Goal: Complete application form: Complete application form

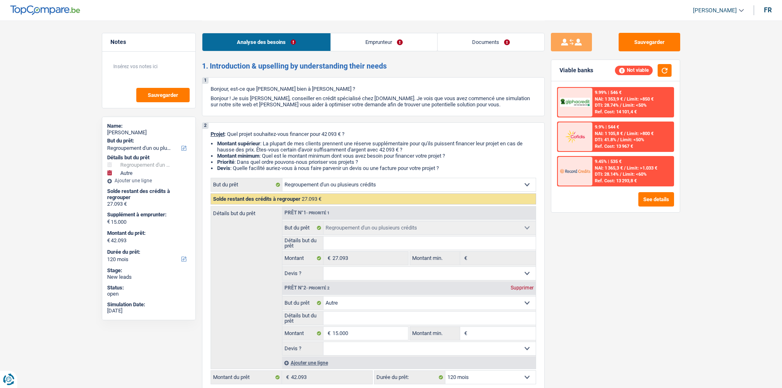
select select "refinancing"
select select "other"
select select "120"
select select "refinancing"
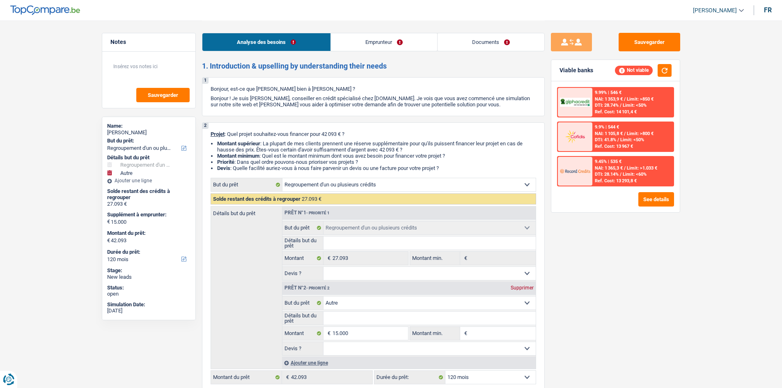
select select "refinancing"
select select "other"
select select "120"
select select "unemployed"
select select "unemployment"
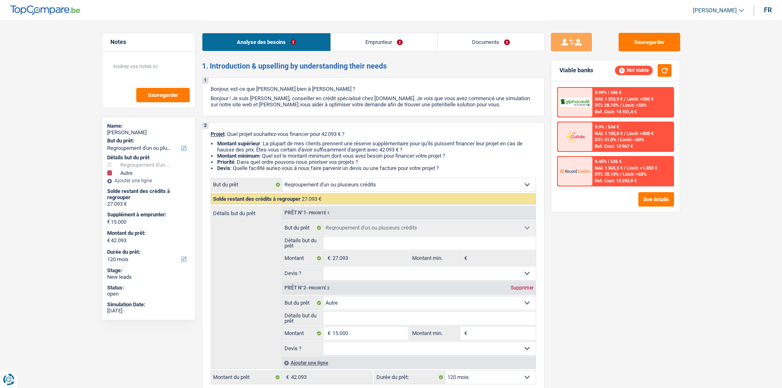
select select "liveWithParents"
select select "carLoan"
select select "120"
select select "cardOrCredit"
select select "personalLoan"
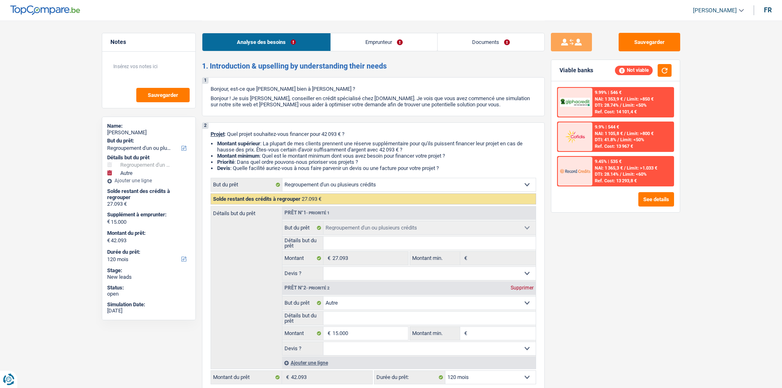
select select "carRestore"
select select "48"
select select "cardOrCredit"
select select "refinancing"
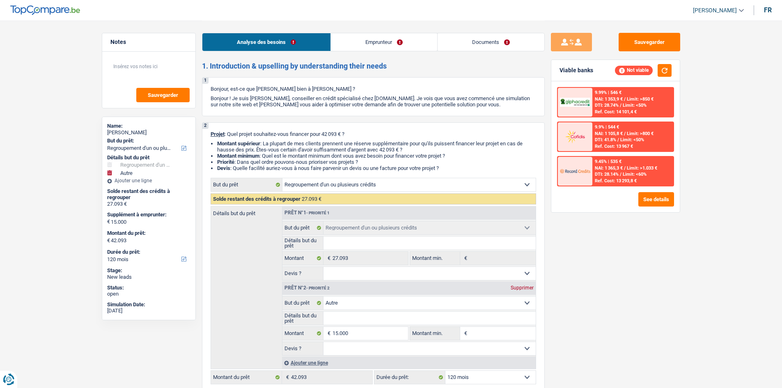
select select "refinancing"
select select "other"
select select "120"
click at [619, 279] on div "Sauvegarder Viable banks Not viable 9.99% | 546 € NAI: 1 353,9 € / Limit: >850 …" at bounding box center [616, 204] width 142 height 342
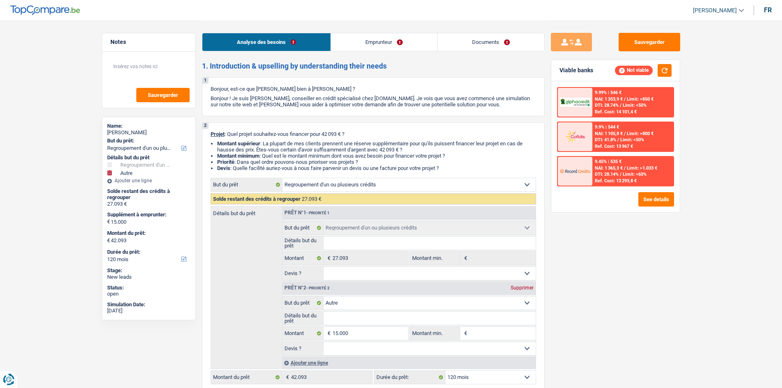
click at [523, 46] on link "Documents" at bounding box center [491, 42] width 107 height 18
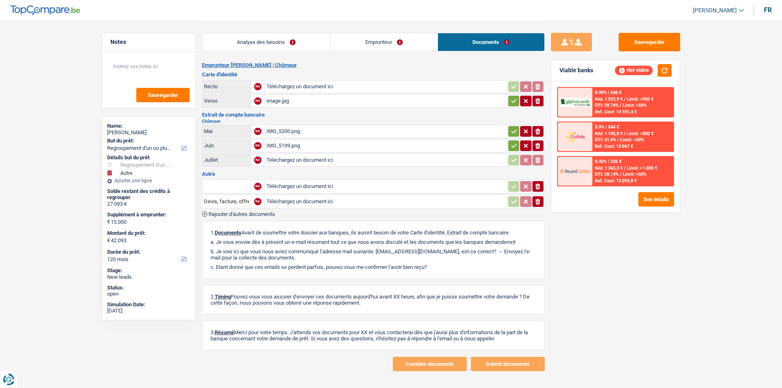
click at [319, 37] on link "Analyse des besoins" at bounding box center [266, 42] width 128 height 18
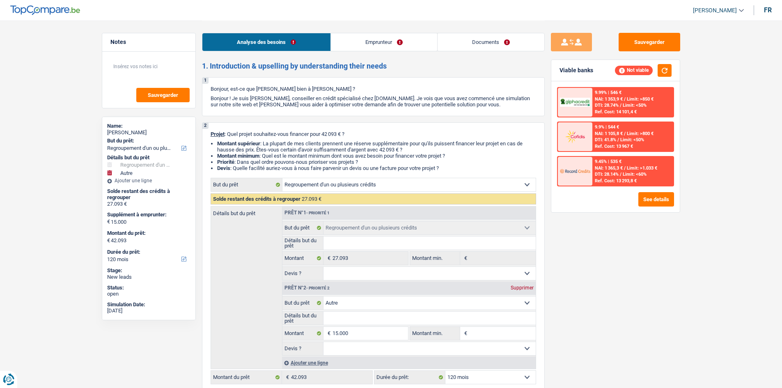
click at [683, 251] on div "Sauvegarder Viable banks Not viable 9.99% | 546 € NAI: 1 353,9 € / Limit: >850 …" at bounding box center [616, 204] width 142 height 342
click at [682, 251] on div "Sauvegarder Viable banks Not viable 9.99% | 546 € NAI: 1 353,9 € / Limit: >850 …" at bounding box center [616, 204] width 142 height 342
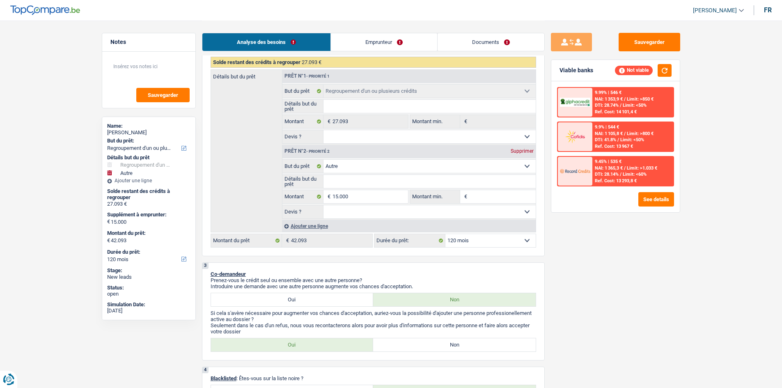
scroll to position [164, 0]
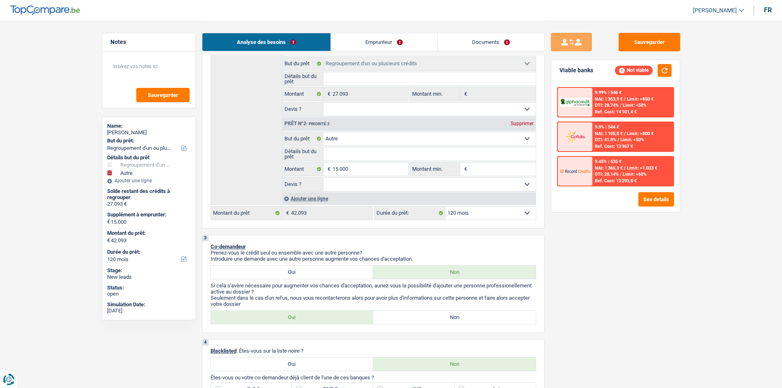
click at [374, 113] on select "Oui Non Non répondu Sélectionner une option" at bounding box center [430, 109] width 212 height 13
select select "yes"
click at [324, 103] on select "Oui Non Non répondu Sélectionner une option" at bounding box center [430, 109] width 212 height 13
select select "yes"
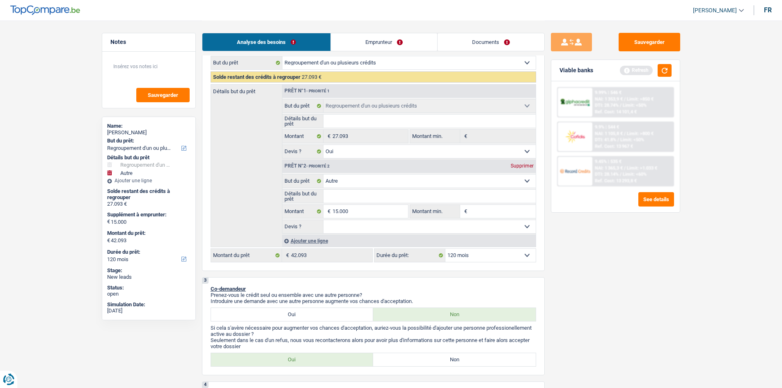
scroll to position [82, 0]
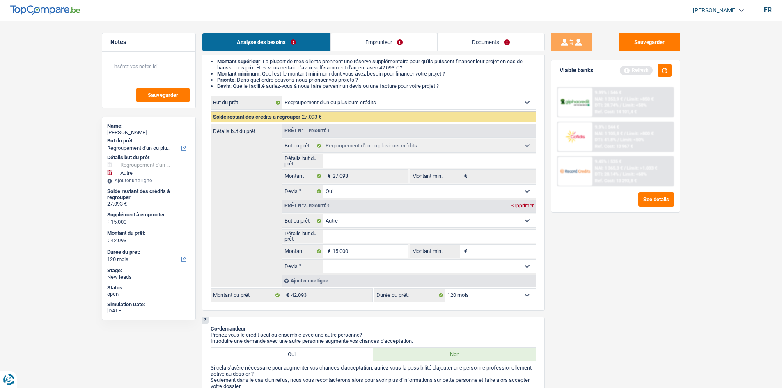
click at [389, 161] on input "Détails but du prêt" at bounding box center [430, 160] width 212 height 13
type input "R"
type input "Re"
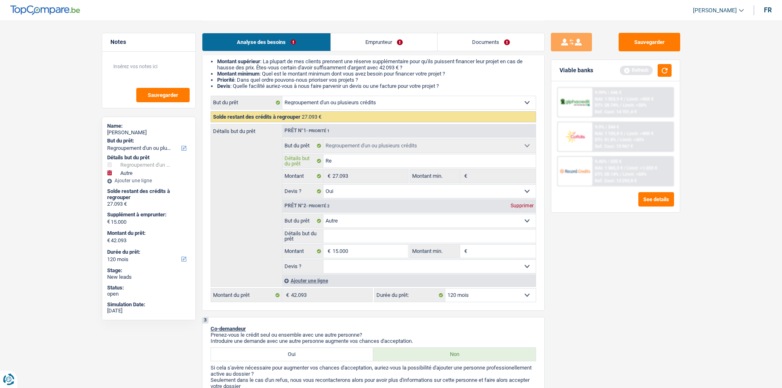
type input "Reg"
type input "Regr"
type input "Regro"
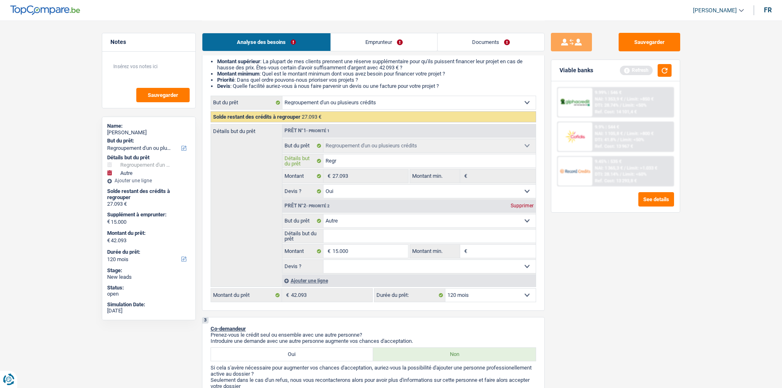
type input "Regro"
type input "Regrou"
type input "Regroup"
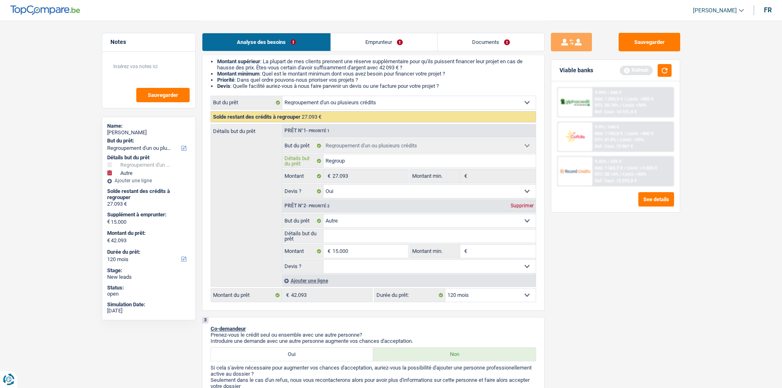
type input "Regroupe"
type input "Regroupem"
type input "Regroupeme"
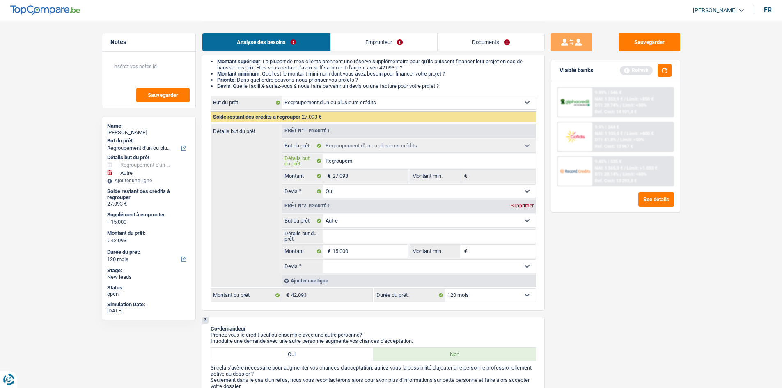
type input "Regroupeme"
type input "Regroupemen"
type input "Regroupement"
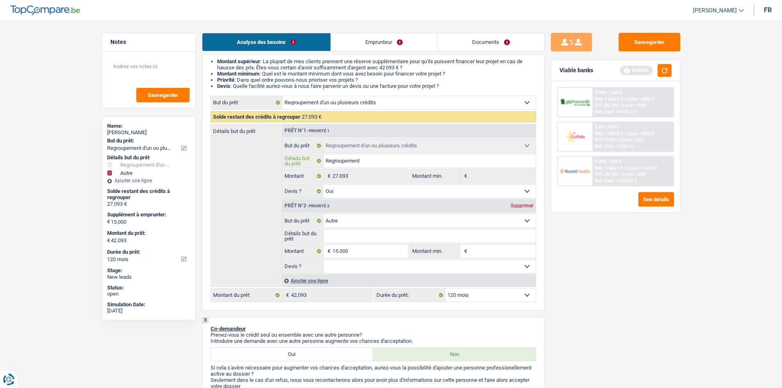
type input "Regroupement"
click at [405, 240] on input "Détails but du prêt" at bounding box center [430, 236] width 212 height 13
click at [397, 221] on select "Confort maison: meubles, textile, peinture, électroménager, outillage non-profe…" at bounding box center [430, 220] width 212 height 13
select select "household"
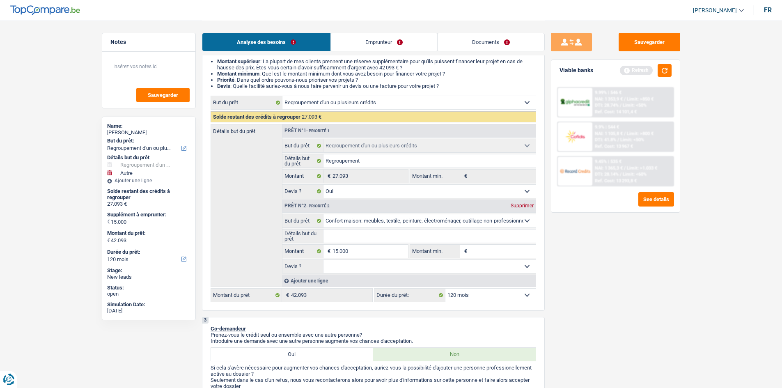
click at [324, 214] on select "Confort maison: meubles, textile, peinture, électroménager, outillage non-profe…" at bounding box center [430, 220] width 212 height 13
select select "household"
click at [621, 296] on div "Sauvegarder Viable banks Refresh 9.99% | 546 € NAI: 1 353,9 € / Limit: >850 € D…" at bounding box center [616, 204] width 142 height 342
click at [407, 39] on link "Emprunteur" at bounding box center [384, 42] width 106 height 18
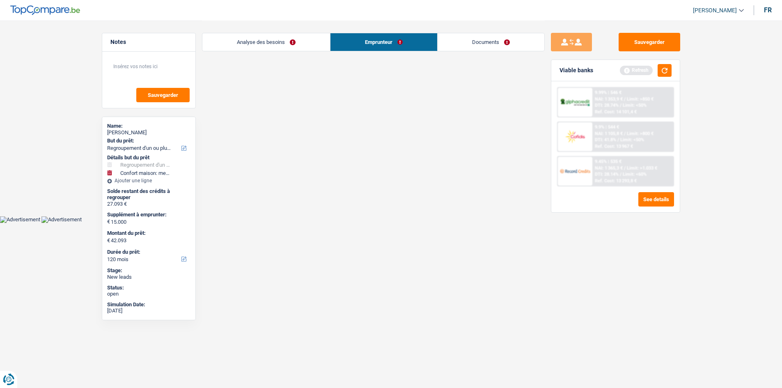
scroll to position [0, 0]
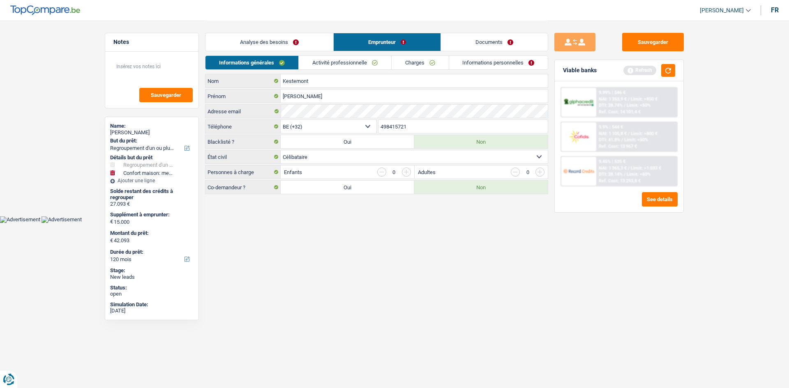
click at [422, 64] on link "Charges" at bounding box center [419, 63] width 57 height 14
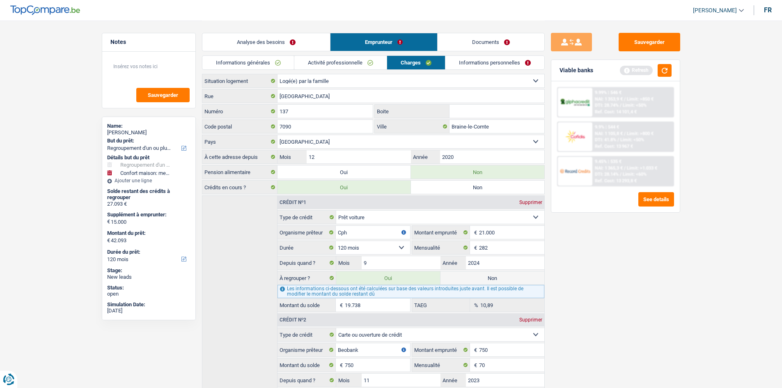
click at [291, 40] on link "Analyse des besoins" at bounding box center [266, 42] width 128 height 18
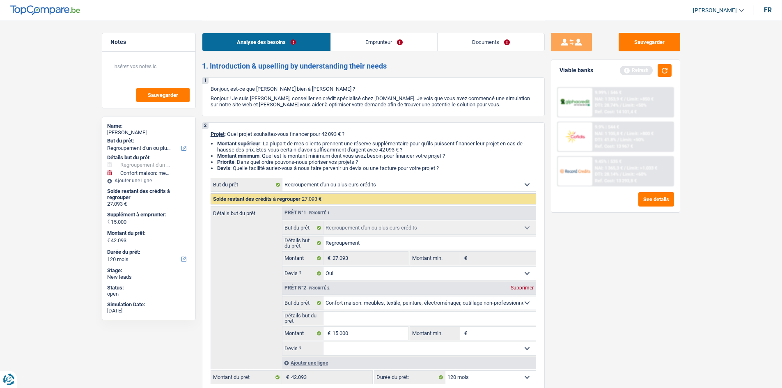
click at [639, 272] on div "Sauvegarder Viable banks Refresh 9.99% | 546 € NAI: 1 353,9 € / Limit: >850 € D…" at bounding box center [616, 204] width 142 height 342
click at [368, 321] on input "Détails but du prêt" at bounding box center [430, 318] width 212 height 13
paste input "Ameublement + Sommier + Lit + Lave vaisselle + Lave linge + TV + Frigo"
type input "Ameublement + Sommier + Lit + Lave vaisselle + Lave linge + TV + Frigo"
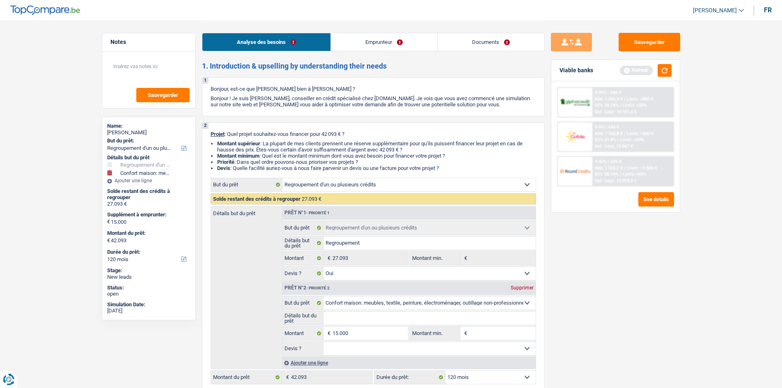
type input "Ameublement + Sommier + Lit + Lave vaisselle + Lave linge + TV + Frigo"
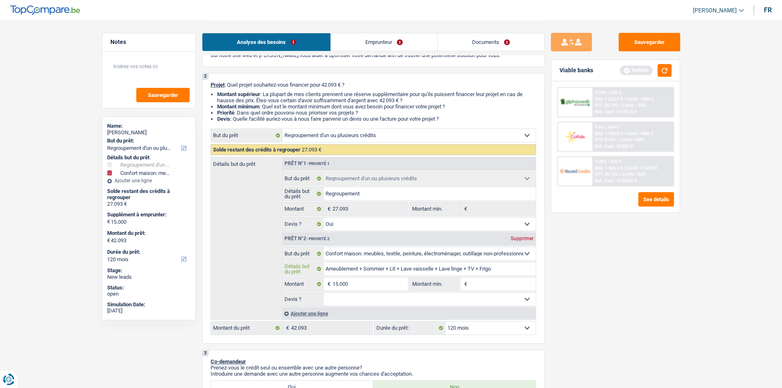
scroll to position [123, 0]
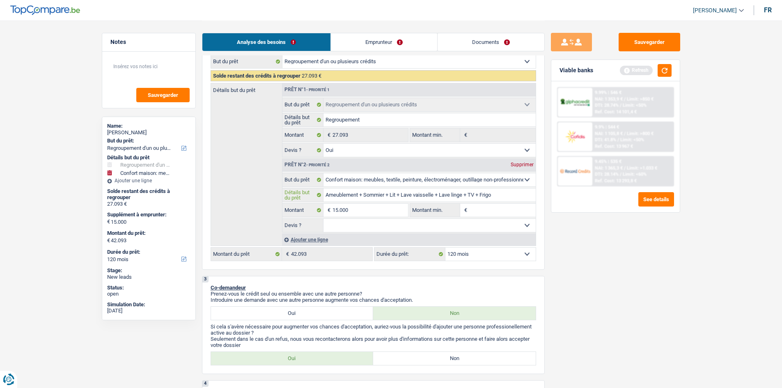
type input "Ameublement + Sommier + Lit + Lave vaisselle + Lave linge + TV + Frigo"
click at [400, 215] on input "15.000" at bounding box center [370, 210] width 75 height 13
click at [515, 209] on input "Montant min." at bounding box center [502, 210] width 67 height 13
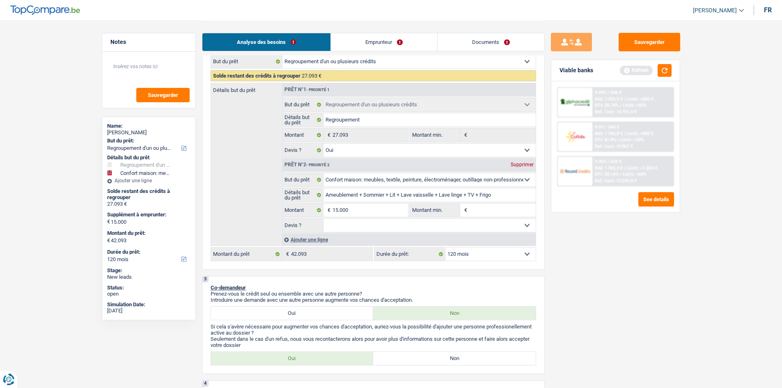
type input "8"
type input "80"
type input "800"
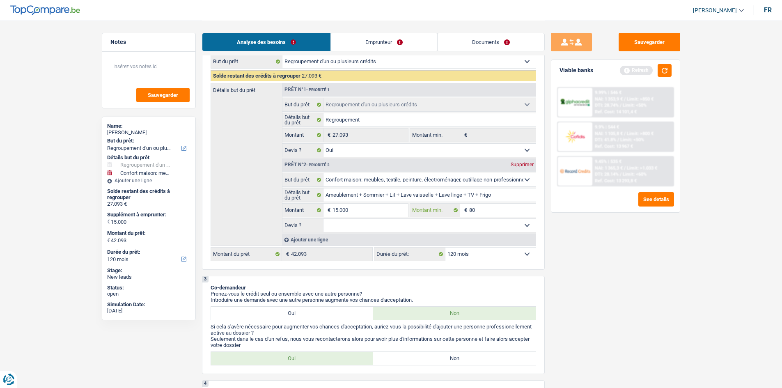
type input "800"
type input "8.000"
click at [488, 230] on select "Oui Non Non répondu Sélectionner une option" at bounding box center [430, 225] width 212 height 13
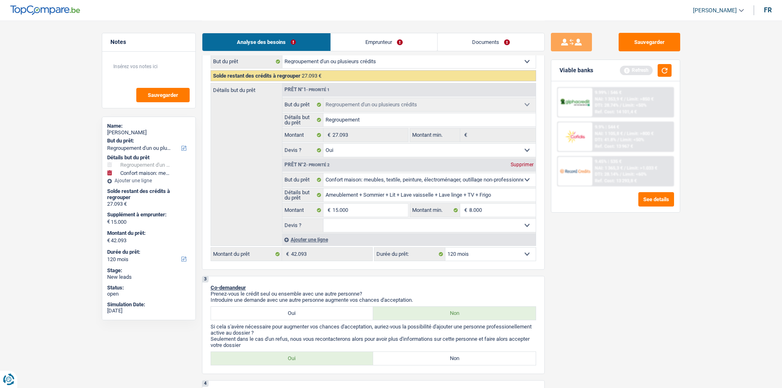
select select "false"
click at [324, 219] on select "Oui Non Non répondu Sélectionner une option" at bounding box center [430, 225] width 212 height 13
select select "false"
click at [663, 265] on div "Sauvegarder Viable banks Refresh 9.99% | 546 € NAI: 1 353,9 € / Limit: >850 € D…" at bounding box center [616, 204] width 142 height 342
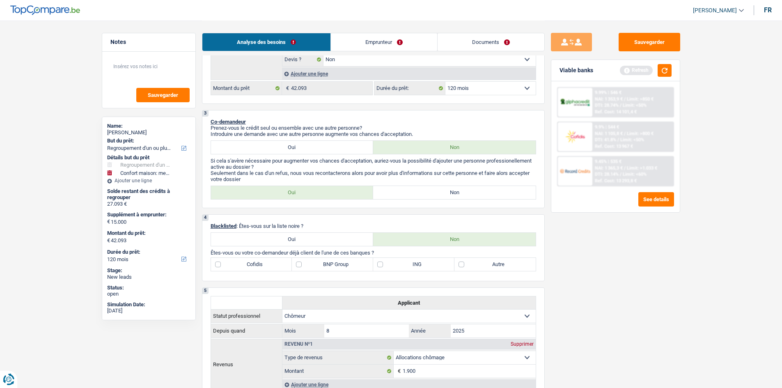
scroll to position [329, 0]
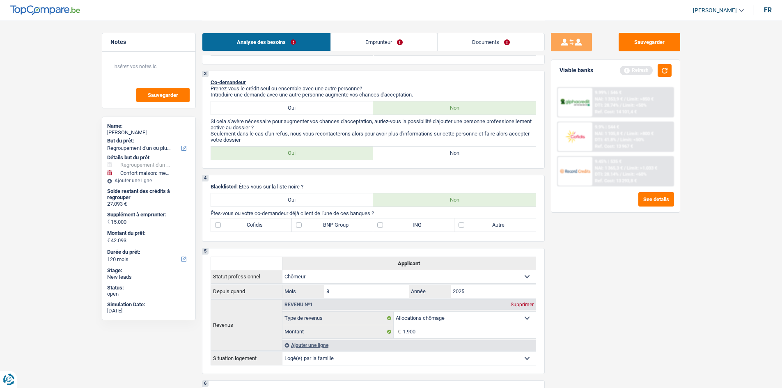
click at [411, 154] on label "Non" at bounding box center [454, 153] width 163 height 13
click at [411, 154] on input "Non" at bounding box center [454, 153] width 163 height 13
radio input "true"
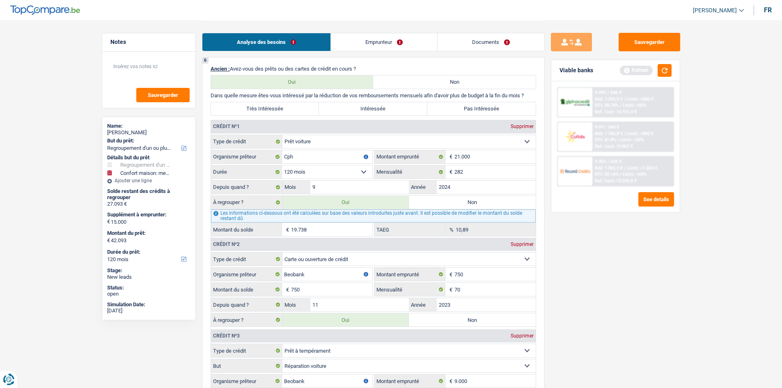
scroll to position [534, 0]
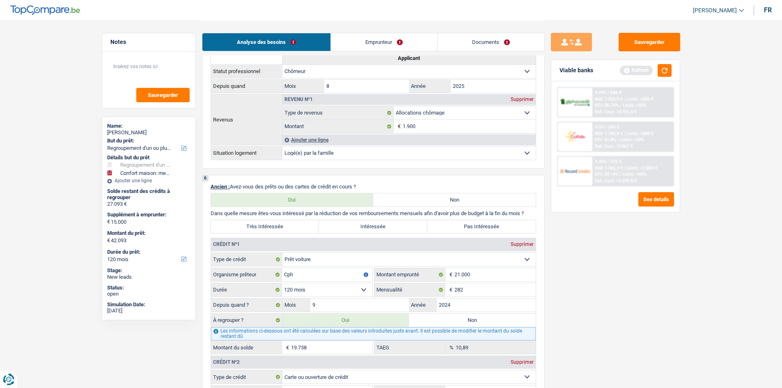
click at [278, 229] on label "Très Intéressée" at bounding box center [265, 226] width 108 height 13
click at [278, 229] on input "Très Intéressée" at bounding box center [265, 226] width 108 height 13
radio input "true"
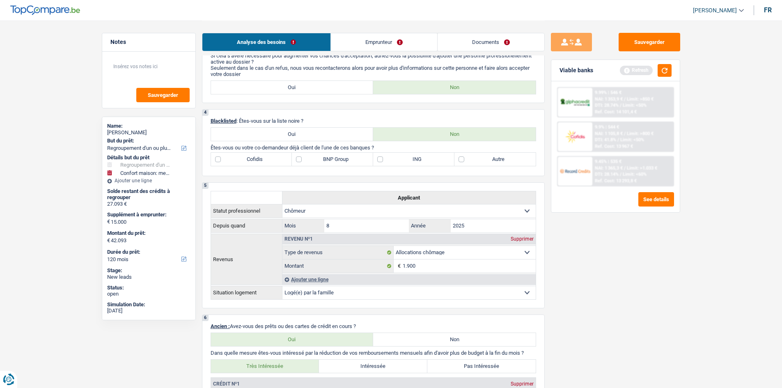
scroll to position [329, 0]
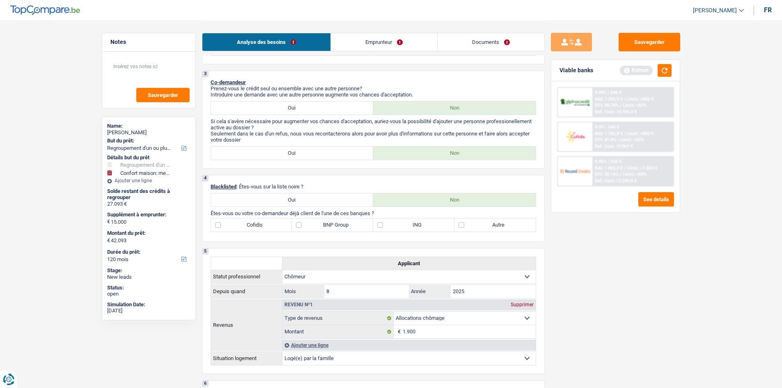
click at [254, 224] on label "Cofidis" at bounding box center [251, 225] width 81 height 13
click at [254, 224] on input "Cofidis" at bounding box center [251, 225] width 81 height 13
checkbox input "true"
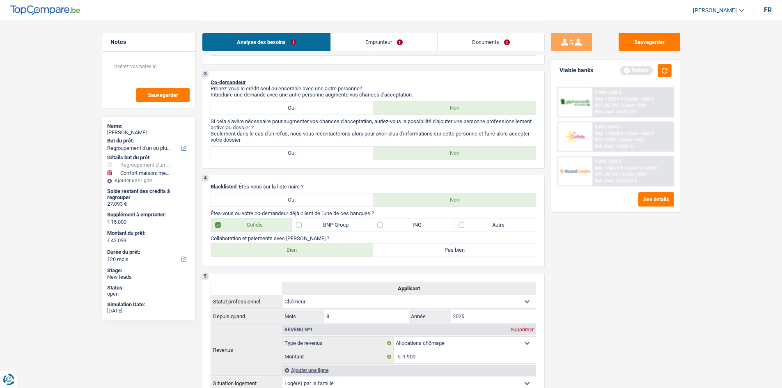
click at [315, 245] on label "Bien" at bounding box center [292, 250] width 163 height 13
click at [315, 245] on input "Bien" at bounding box center [292, 250] width 163 height 13
radio input "true"
click at [667, 266] on div "Sauvegarder Viable banks Refresh 9.99% | 546 € NAI: 1 353,9 € / Limit: >850 € D…" at bounding box center [616, 204] width 142 height 342
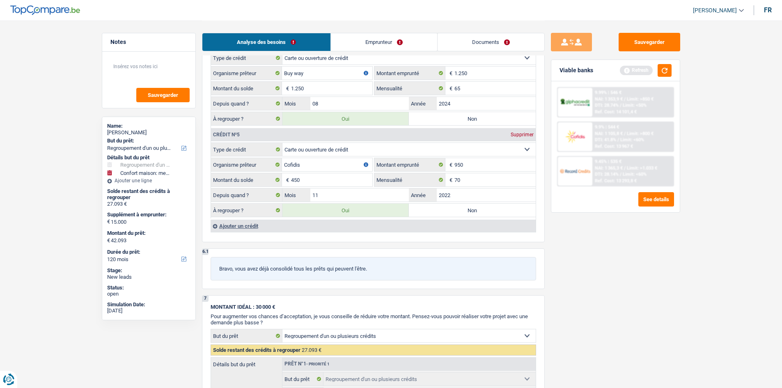
scroll to position [1027, 0]
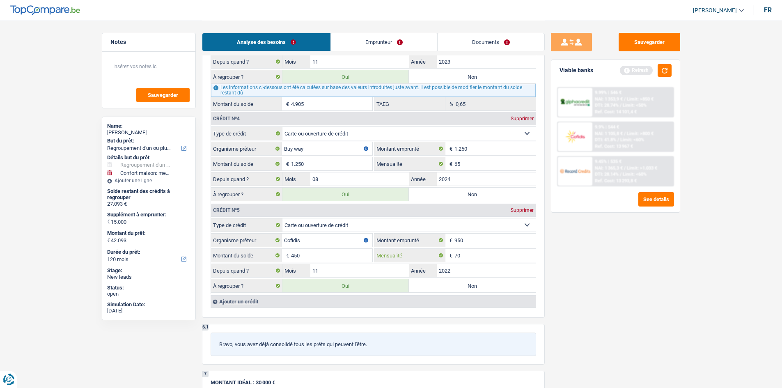
click at [476, 256] on input "70" at bounding box center [495, 255] width 81 height 13
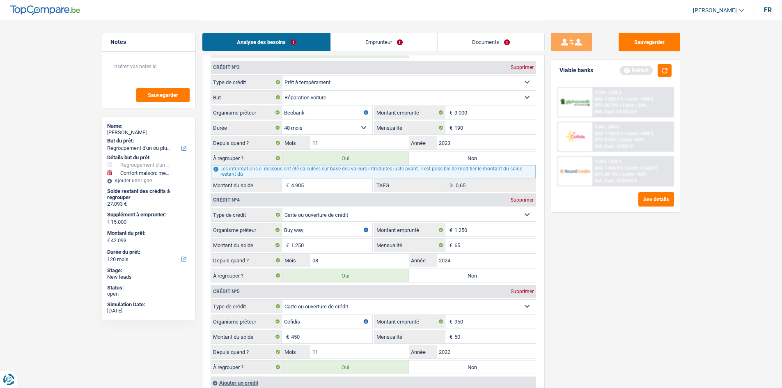
scroll to position [945, 0]
type input "50"
click at [479, 247] on input "65" at bounding box center [495, 245] width 81 height 13
type input "50"
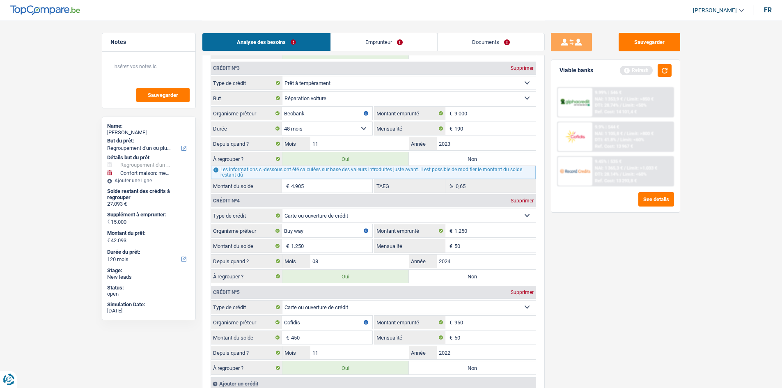
click at [642, 255] on div "Sauvegarder Viable banks Refresh 9.99% | 546 € NAI: 1 353,9 € / Limit: >850 € D…" at bounding box center [616, 204] width 142 height 342
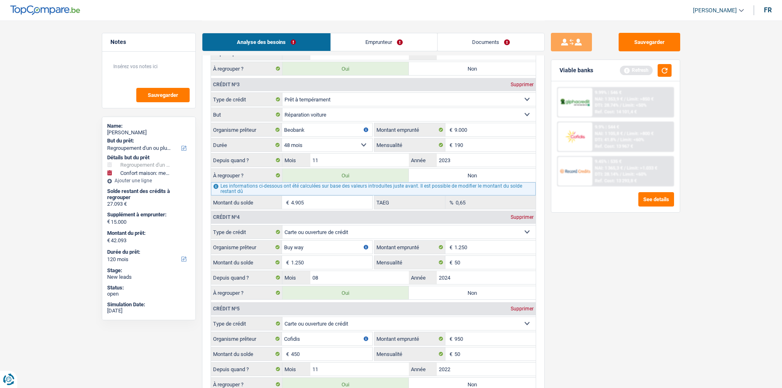
scroll to position [780, 0]
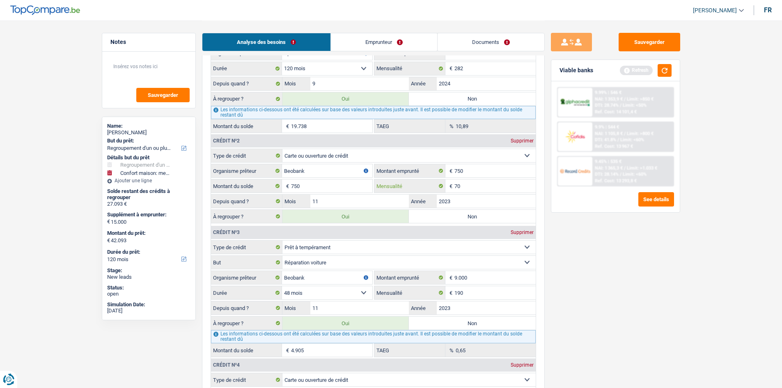
click at [506, 184] on input "70" at bounding box center [495, 185] width 81 height 13
type input "50"
click at [664, 265] on div "Sauvegarder Viable banks Refresh 9.99% | 546 € NAI: 1 353,9 € / Limit: >850 € D…" at bounding box center [616, 204] width 142 height 342
click at [670, 77] on div "Viable banks Refresh" at bounding box center [616, 70] width 129 height 21
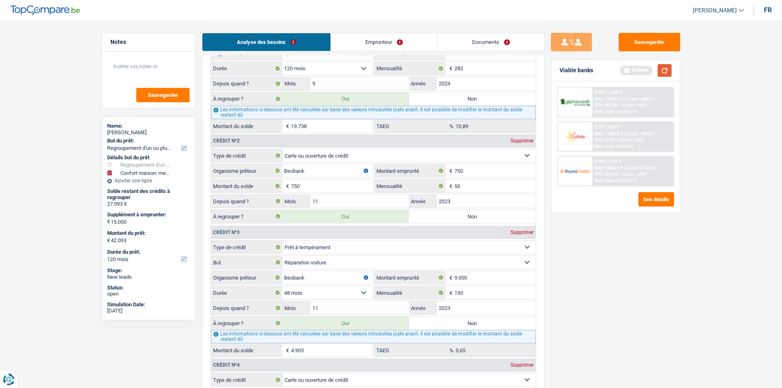
click at [670, 67] on button "button" at bounding box center [665, 70] width 14 height 13
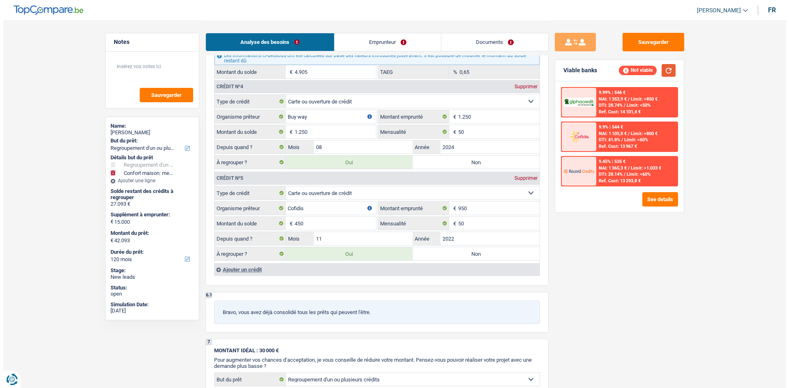
scroll to position [1191, 0]
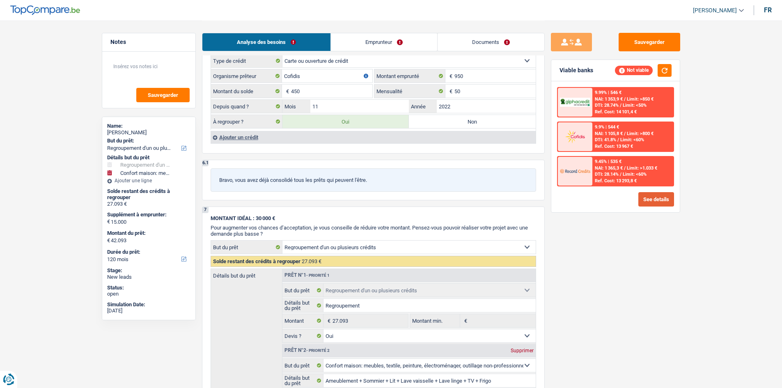
click at [654, 197] on button "See details" at bounding box center [657, 199] width 36 height 14
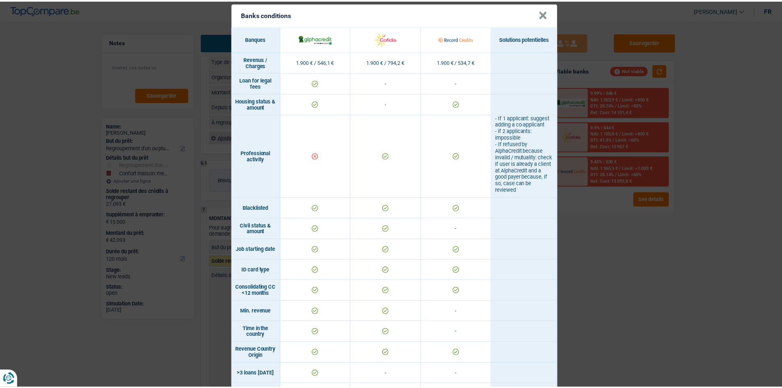
scroll to position [0, 0]
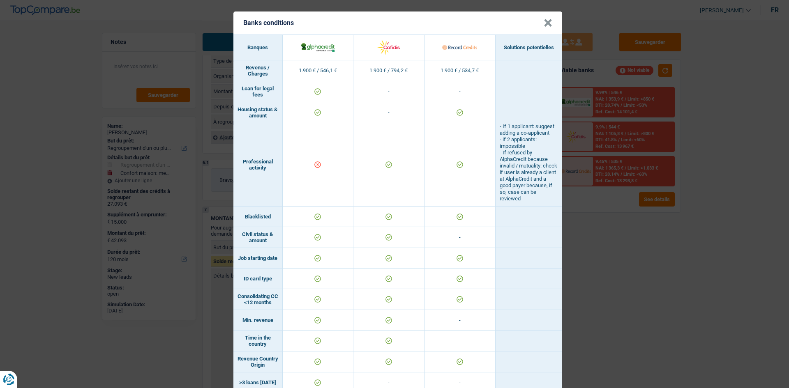
click at [648, 282] on div "Banks conditions × Banques Solutions potentielles Revenus / Charges 1.900 € / 5…" at bounding box center [394, 194] width 789 height 388
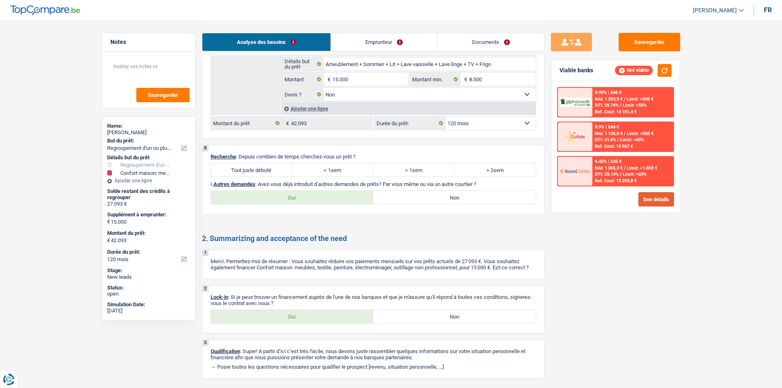
scroll to position [1531, 0]
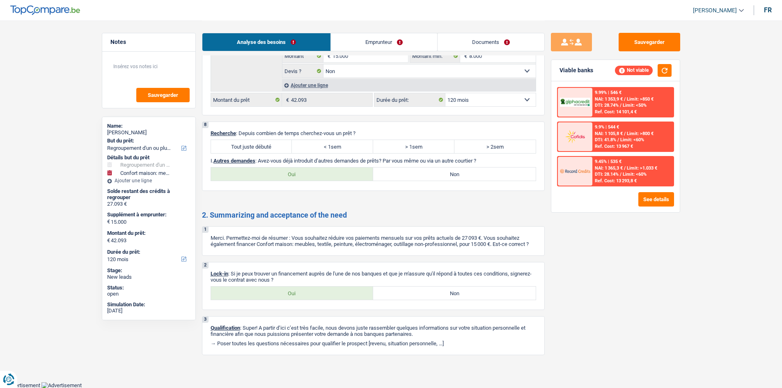
click at [269, 149] on label "Tout juste débuté" at bounding box center [251, 146] width 81 height 13
click at [269, 149] on input "Tout juste débuté" at bounding box center [251, 146] width 81 height 13
radio input "true"
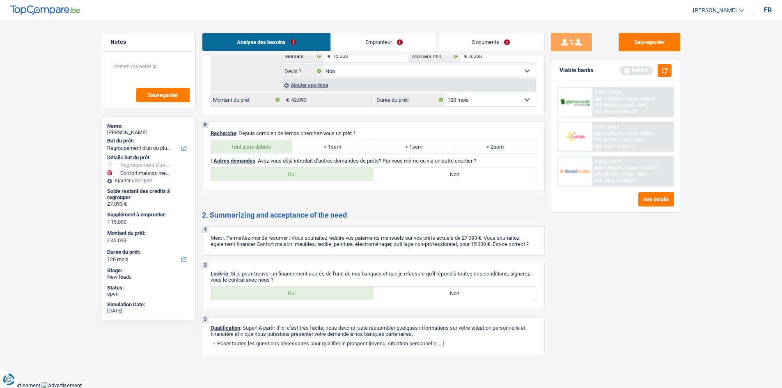
click at [483, 175] on label "Non" at bounding box center [454, 174] width 163 height 13
click at [483, 175] on input "Non" at bounding box center [454, 174] width 163 height 13
radio input "true"
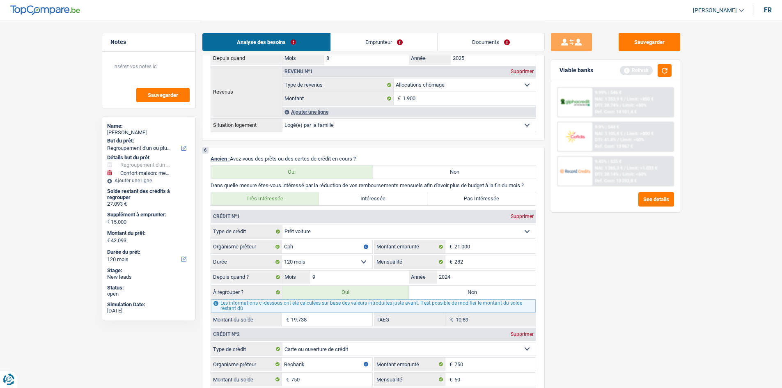
scroll to position [0, 0]
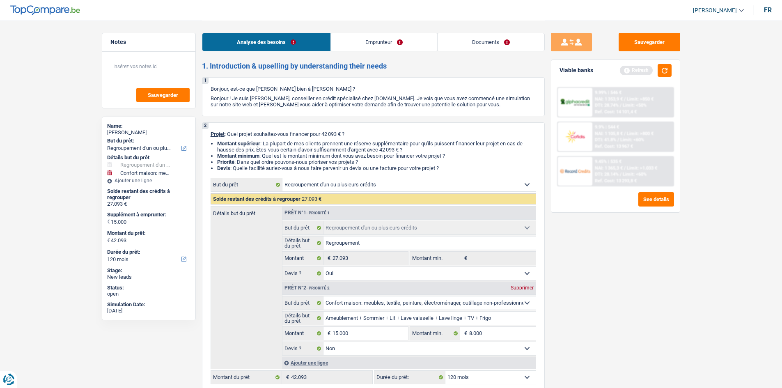
drag, startPoint x: 361, startPoint y: 48, endPoint x: 351, endPoint y: 48, distance: 9.9
click at [361, 48] on link "Emprunteur" at bounding box center [384, 42] width 106 height 18
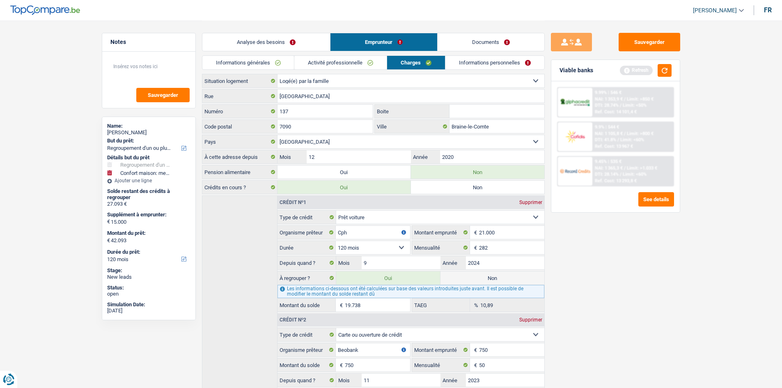
click at [288, 61] on link "Informations générales" at bounding box center [248, 63] width 92 height 14
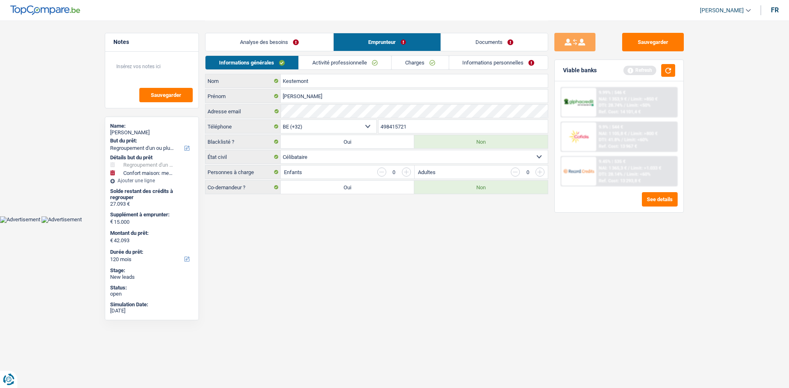
click at [601, 270] on div "Sauvegarder Viable banks Refresh 9.99% | 546 € NAI: 1 353,9 € / Limit: >850 € D…" at bounding box center [619, 204] width 142 height 342
click at [502, 42] on link "Documents" at bounding box center [494, 42] width 107 height 18
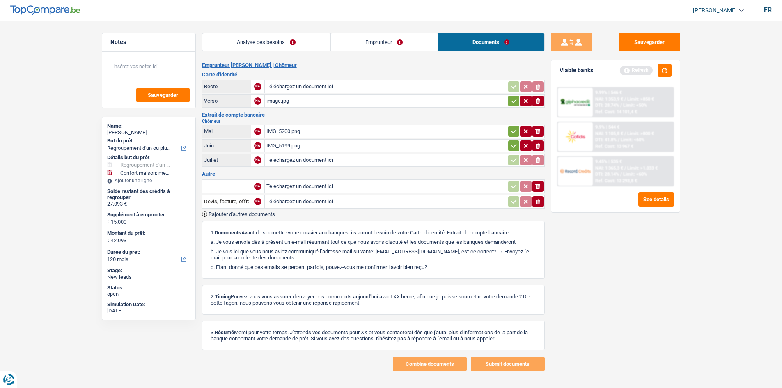
click at [306, 144] on div "IMG_5199.png" at bounding box center [386, 146] width 239 height 12
drag, startPoint x: 334, startPoint y: 45, endPoint x: 336, endPoint y: 55, distance: 10.9
click at [334, 45] on link "Emprunteur" at bounding box center [384, 42] width 107 height 18
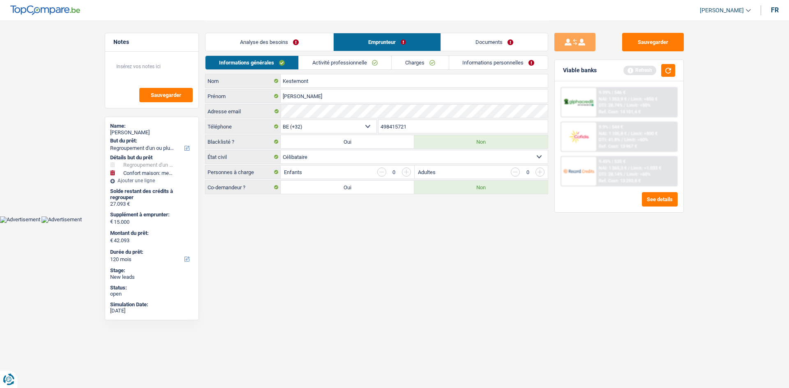
click at [456, 223] on html "Vous avez le contrôle de vos données Nous utilisons des cookies, tout comme nos…" at bounding box center [394, 111] width 789 height 223
click at [339, 64] on link "Activité professionnelle" at bounding box center [345, 63] width 92 height 14
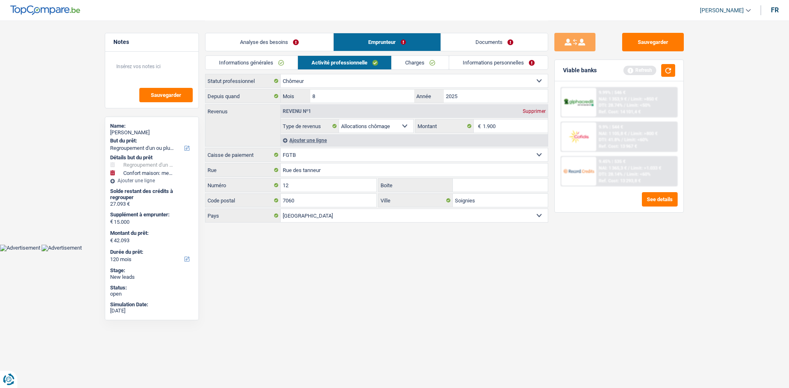
click at [658, 289] on div "Sauvegarder Viable banks Refresh 9.99% | 546 € NAI: 1 353,9 € / Limit: >850 € D…" at bounding box center [619, 204] width 142 height 342
drag, startPoint x: 473, startPoint y: 48, endPoint x: 457, endPoint y: 50, distance: 15.8
click at [473, 48] on link "Documents" at bounding box center [494, 42] width 107 height 18
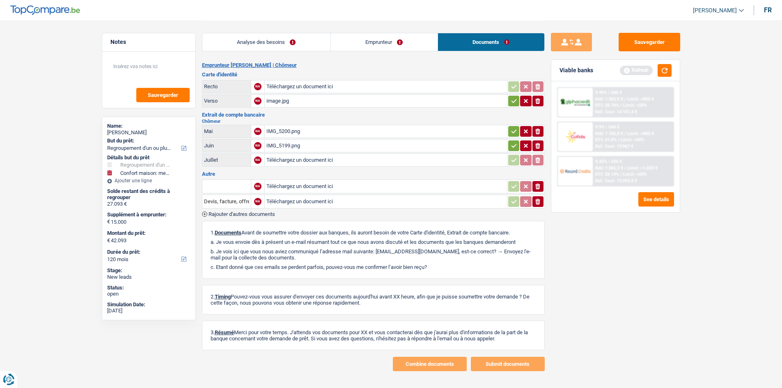
click at [329, 148] on div "IMG_5199.png" at bounding box center [386, 146] width 239 height 12
click at [559, 248] on div "Sauvegarder Viable banks Refresh 9.99% | 546 € NAI: 1 353,9 € / Limit: >850 € D…" at bounding box center [616, 204] width 142 height 342
click at [391, 42] on link "Emprunteur" at bounding box center [384, 42] width 107 height 18
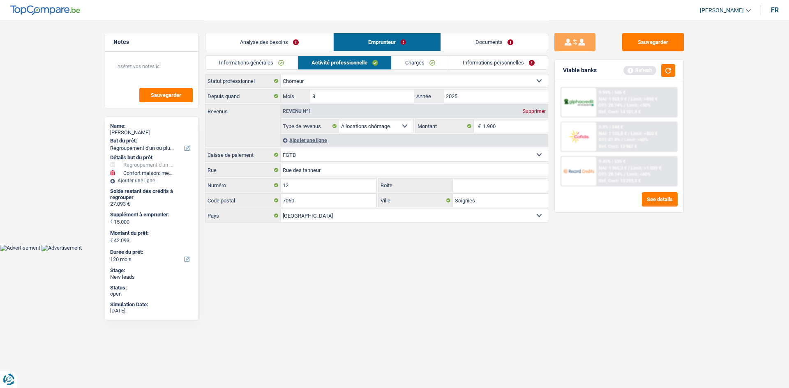
click at [412, 61] on link "Charges" at bounding box center [419, 63] width 57 height 14
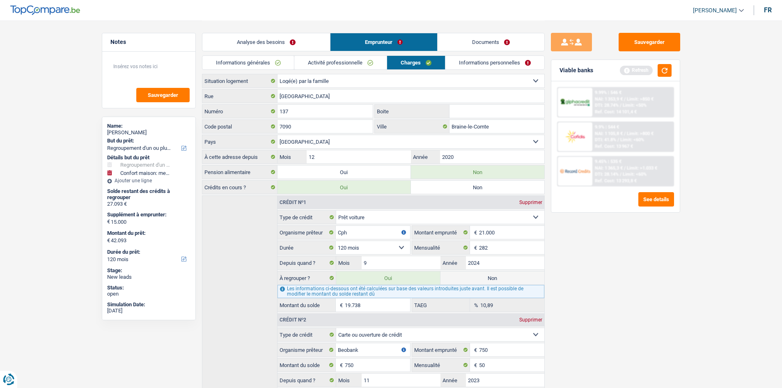
click at [470, 63] on link "Informations personnelles" at bounding box center [495, 63] width 99 height 14
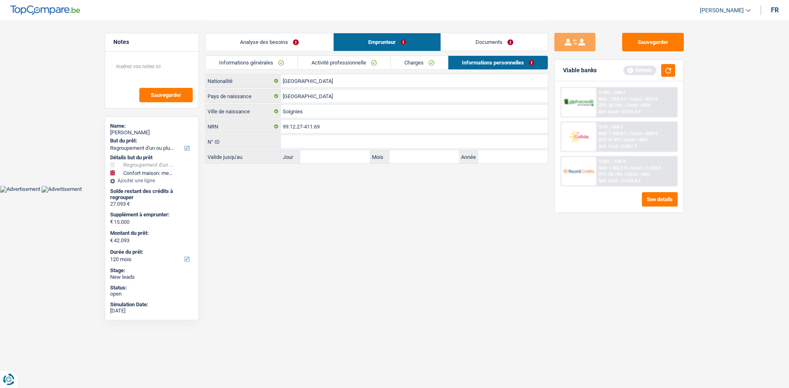
click at [318, 39] on link "Analyse des besoins" at bounding box center [269, 42] width 128 height 18
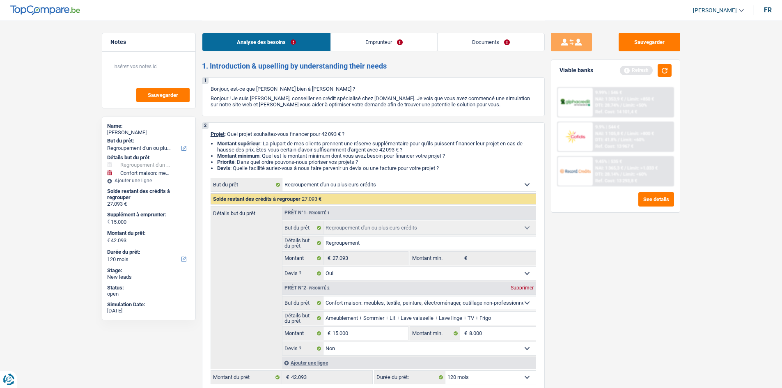
click at [631, 272] on div "Sauvegarder Viable banks Refresh 9.99% | 546 € NAI: 1 353,9 € / Limit: >850 € D…" at bounding box center [616, 204] width 142 height 342
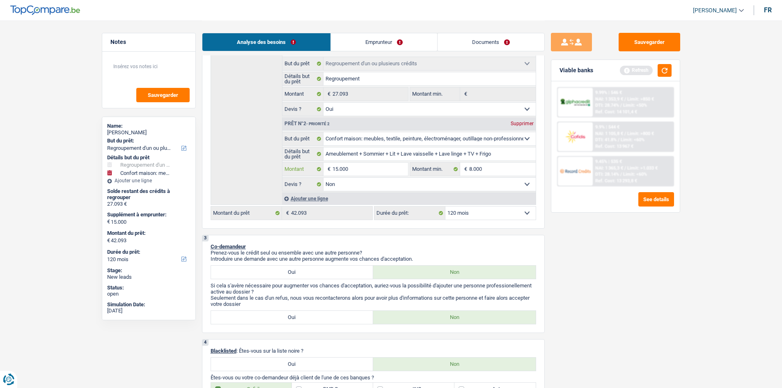
click at [380, 169] on input "15.000" at bounding box center [370, 169] width 75 height 13
click at [380, 168] on input "15.000" at bounding box center [370, 169] width 75 height 13
type input "8"
type input "80"
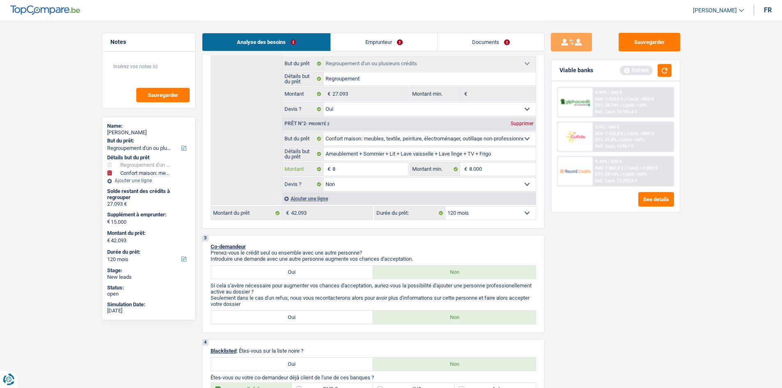
type input "80"
type input "800"
type input "8.000"
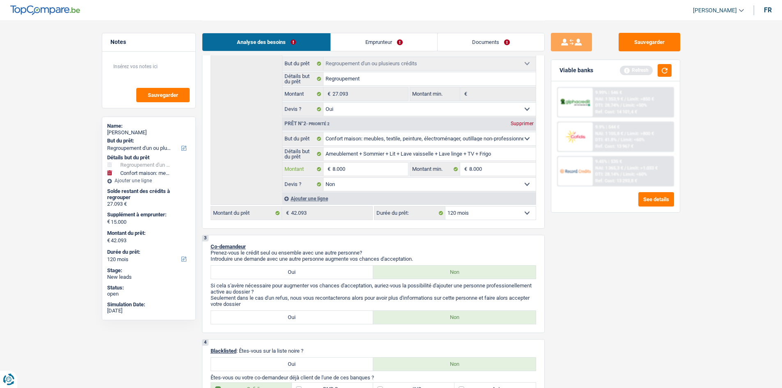
type input "8.000"
type input "35.093"
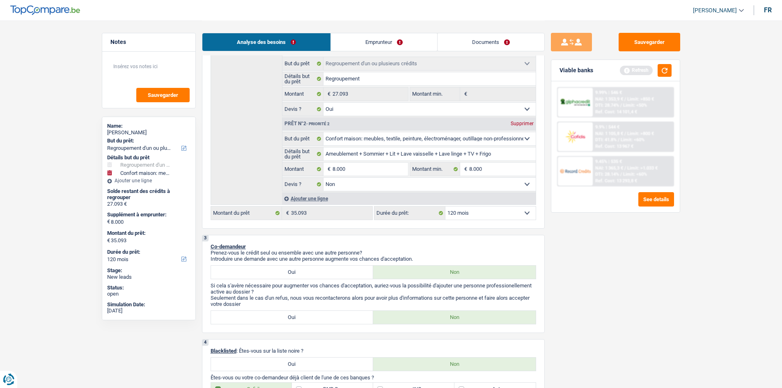
click at [652, 247] on div "Sauvegarder Viable banks Refresh 9.99% | 546 € NAI: 1 353,9 € / Limit: >850 € D…" at bounding box center [616, 204] width 142 height 342
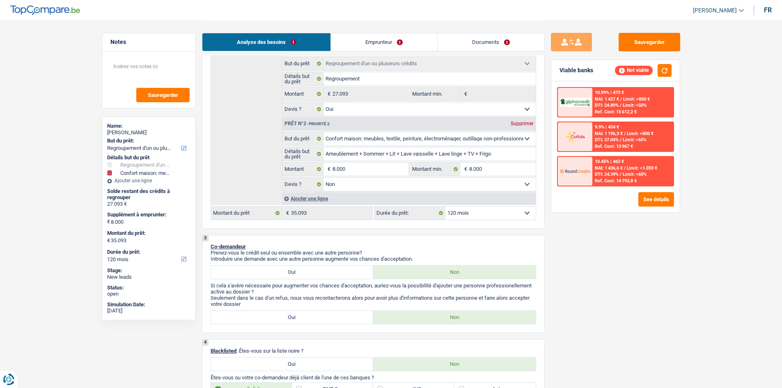
click at [419, 186] on select "Oui Non Non répondu Sélectionner une option" at bounding box center [430, 184] width 212 height 13
drag, startPoint x: 487, startPoint y: 214, endPoint x: 487, endPoint y: 219, distance: 5.8
click at [487, 214] on select "12 mois 18 mois 24 mois 30 mois 36 mois 42 mois 48 mois 60 mois 72 mois 84 mois…" at bounding box center [491, 213] width 90 height 13
select select "84"
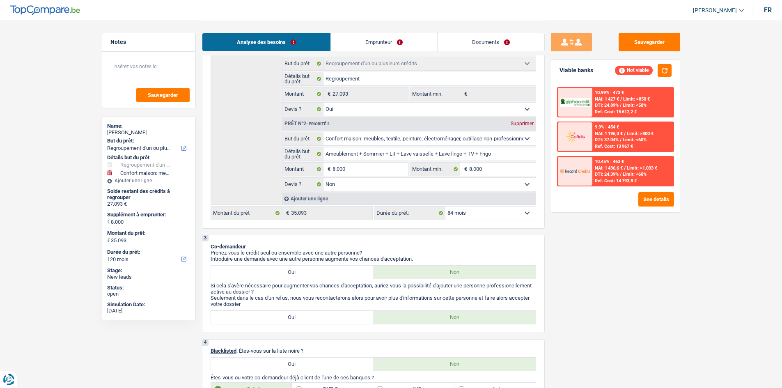
click at [446, 207] on select "12 mois 18 mois 24 mois 30 mois 36 mois 42 mois 48 mois 60 mois 72 mois 84 mois…" at bounding box center [491, 213] width 90 height 13
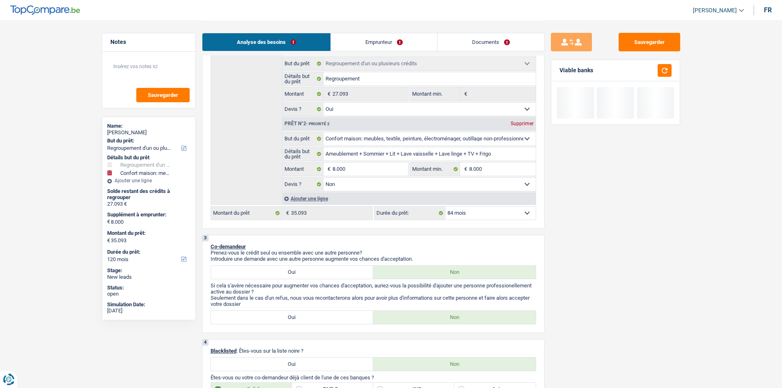
select select "84"
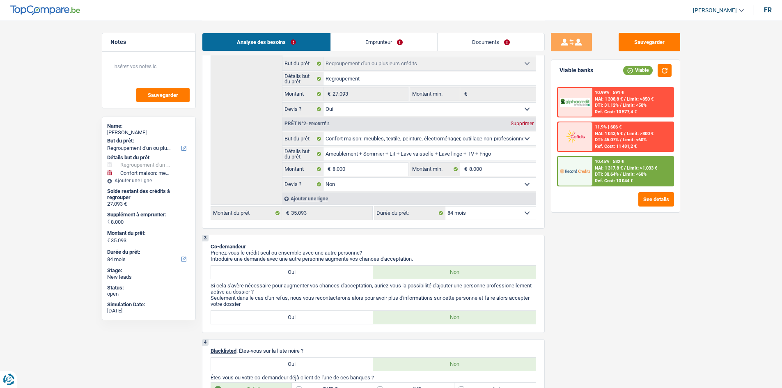
click at [627, 239] on div "Sauvegarder Viable banks Viable 10.99% | 591 € NAI: 1 308,8 € / Limit: >850 € D…" at bounding box center [616, 204] width 142 height 342
click at [611, 171] on div "10.45% | 582 € NAI: 1 317,8 € / Limit: >1.033 € DTI: 30.64% / Limit: <60% Ref. …" at bounding box center [633, 171] width 81 height 29
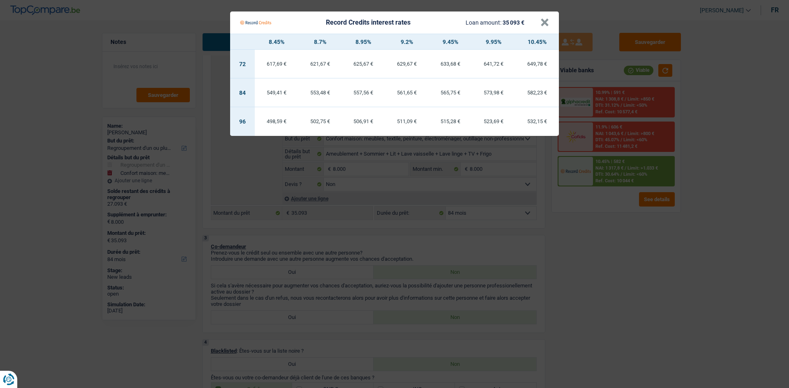
click at [629, 272] on Credits "Record Credits interest rates Loan amount: 35 093 € × 8.45% 8.7% 8.95% 9.2% 9.4…" at bounding box center [394, 194] width 789 height 388
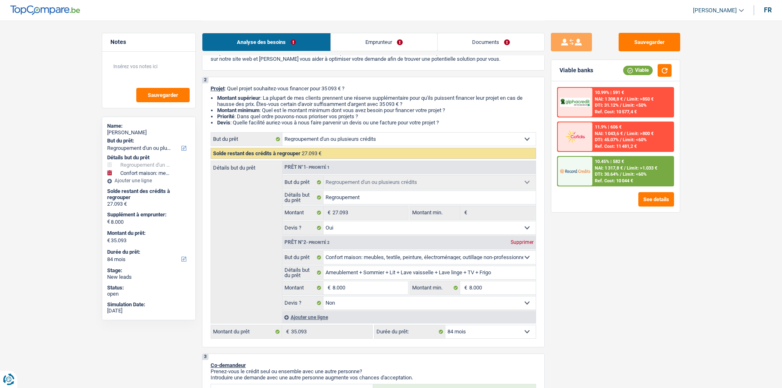
scroll to position [41, 0]
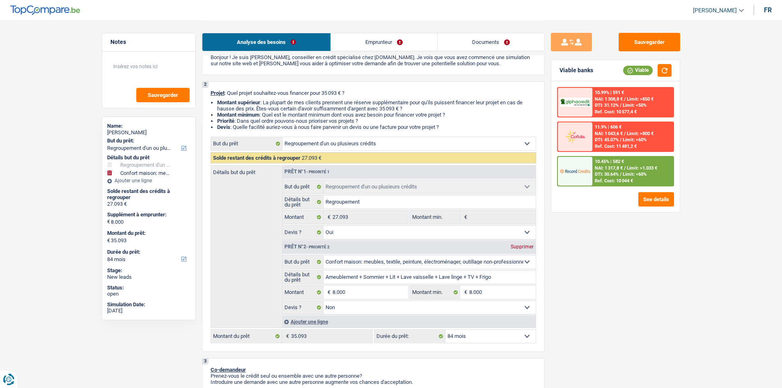
click at [630, 250] on div "Sauvegarder Viable banks Viable 10.99% | 591 € NAI: 1 308,8 € / Limit: >850 € D…" at bounding box center [616, 204] width 142 height 342
click at [606, 180] on div "Ref. Cost: 10 044 €" at bounding box center [614, 180] width 38 height 5
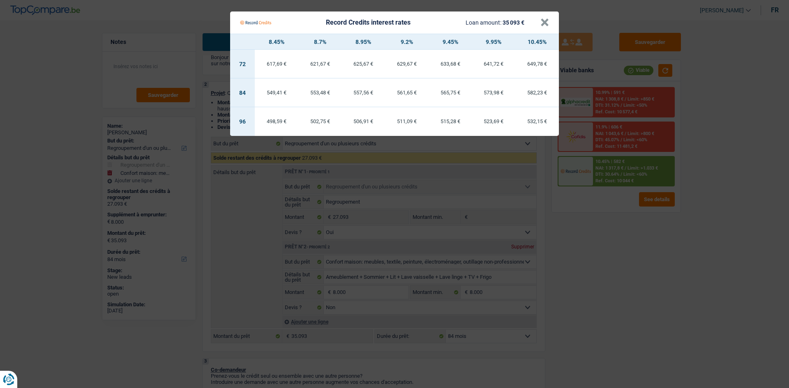
click at [609, 242] on Credits "Record Credits interest rates Loan amount: 35 093 € × 8.45% 8.7% 8.95% 9.2% 9.4…" at bounding box center [394, 194] width 789 height 388
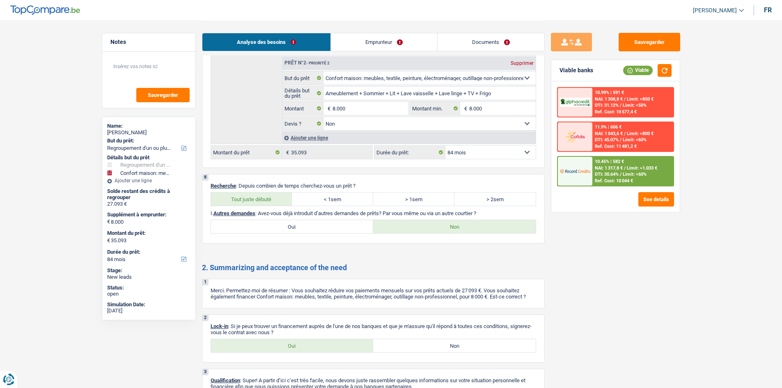
scroll to position [1531, 0]
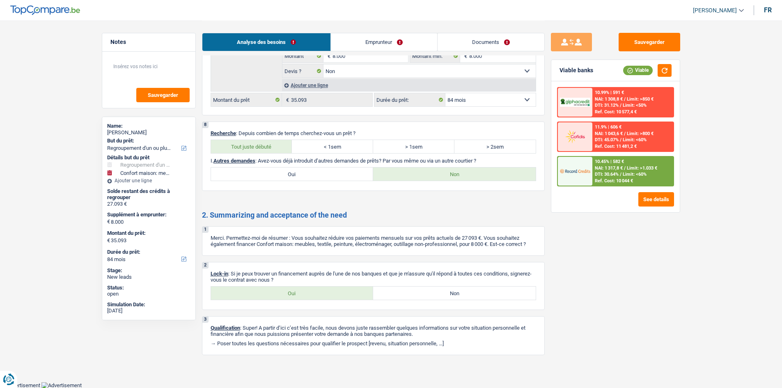
click at [281, 290] on label "Oui" at bounding box center [292, 293] width 163 height 13
click at [281, 290] on input "Oui" at bounding box center [292, 293] width 163 height 13
radio input "true"
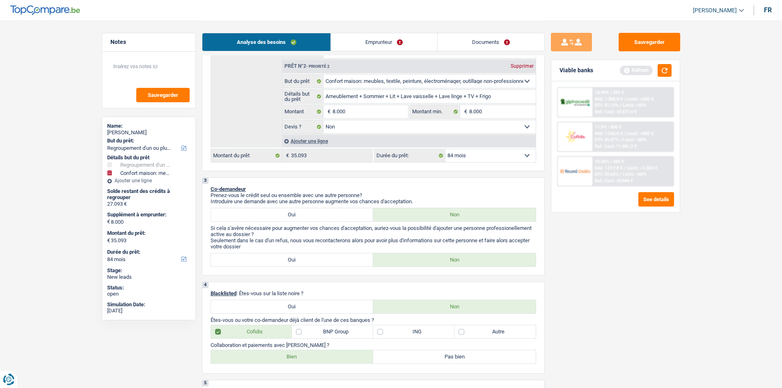
scroll to position [0, 0]
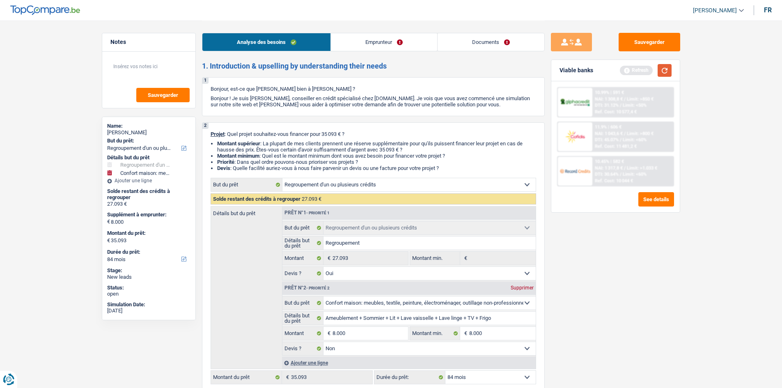
click at [663, 73] on button "button" at bounding box center [665, 70] width 14 height 13
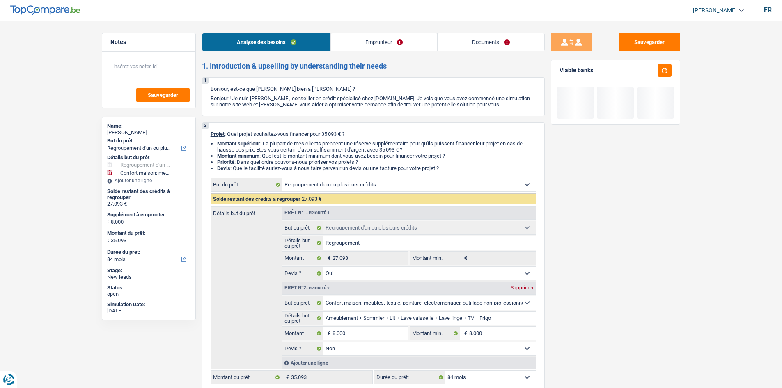
click at [375, 51] on div "Analyse des besoins Emprunteur Documents" at bounding box center [373, 38] width 343 height 35
click at [341, 44] on link "Emprunteur" at bounding box center [384, 42] width 106 height 18
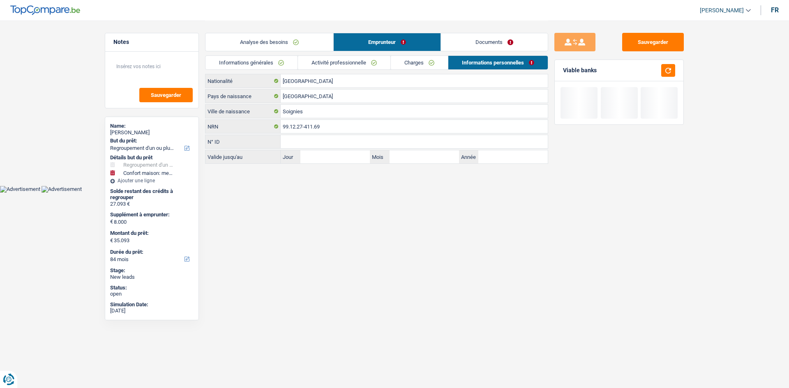
click at [278, 60] on link "Informations générales" at bounding box center [251, 63] width 92 height 14
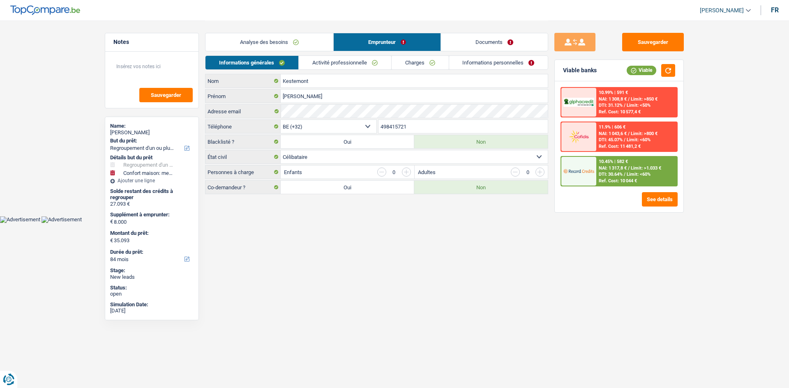
click at [333, 67] on link "Activité professionnelle" at bounding box center [345, 63] width 92 height 14
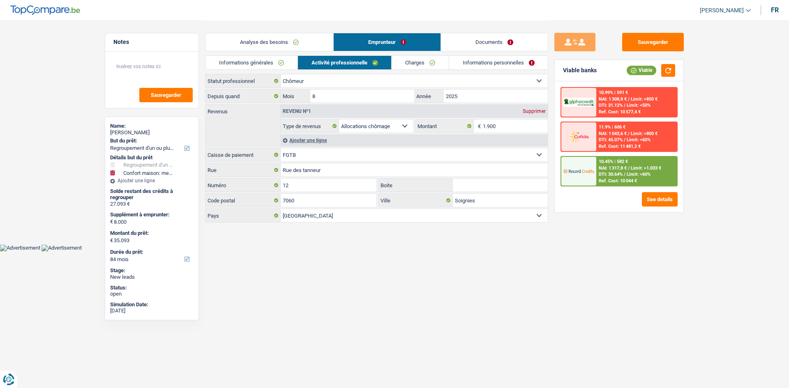
click at [425, 68] on link "Charges" at bounding box center [419, 63] width 57 height 14
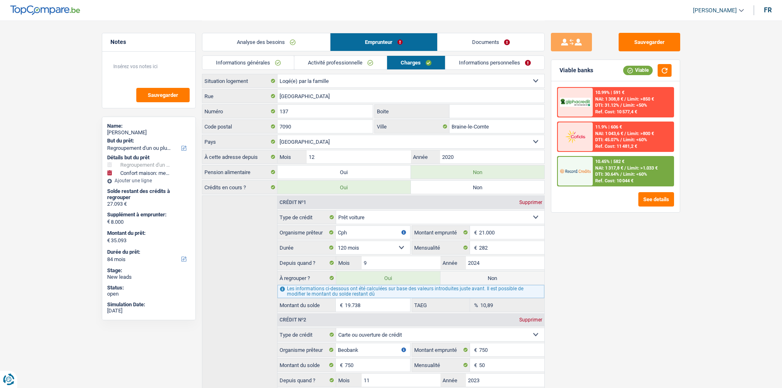
click at [487, 65] on link "Informations personnelles" at bounding box center [495, 63] width 99 height 14
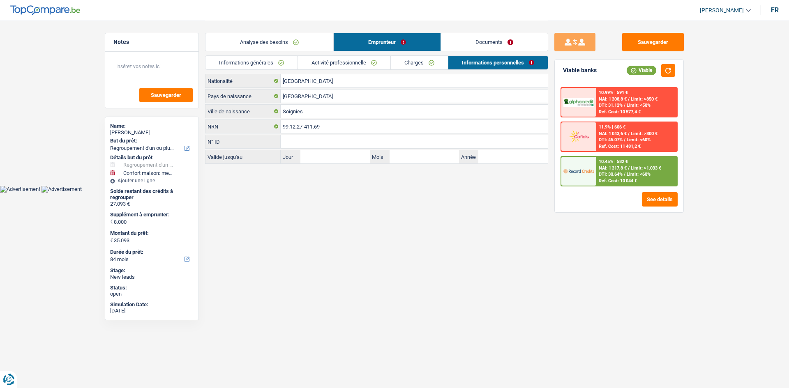
click at [315, 44] on link "Analyse des besoins" at bounding box center [269, 42] width 128 height 18
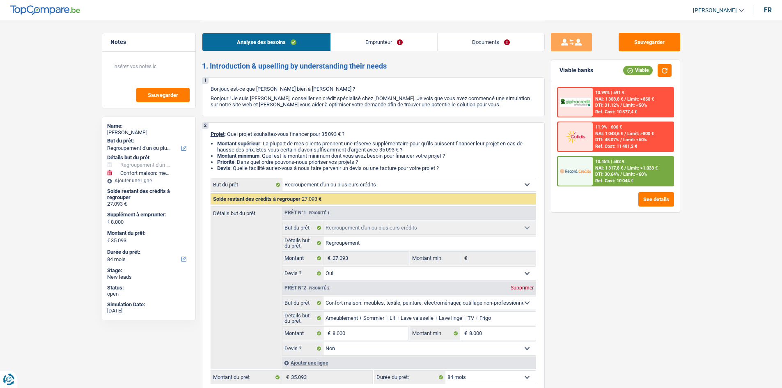
click at [492, 42] on link "Documents" at bounding box center [491, 42] width 107 height 18
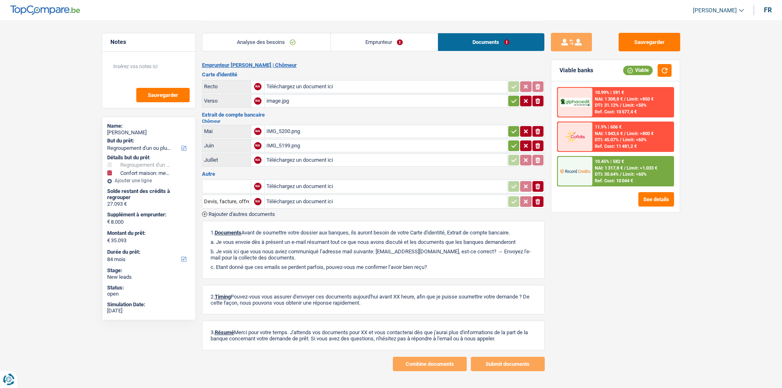
click at [331, 100] on div "image.jpg" at bounding box center [386, 101] width 239 height 12
click at [325, 128] on div "IMG_5200.png" at bounding box center [386, 131] width 239 height 12
click at [322, 146] on div "IMG_5199.png" at bounding box center [386, 146] width 239 height 12
click at [541, 101] on icon "ionicons-v5-e" at bounding box center [538, 101] width 7 height 8
click at [538, 131] on icon "button" at bounding box center [538, 132] width 5 height 6
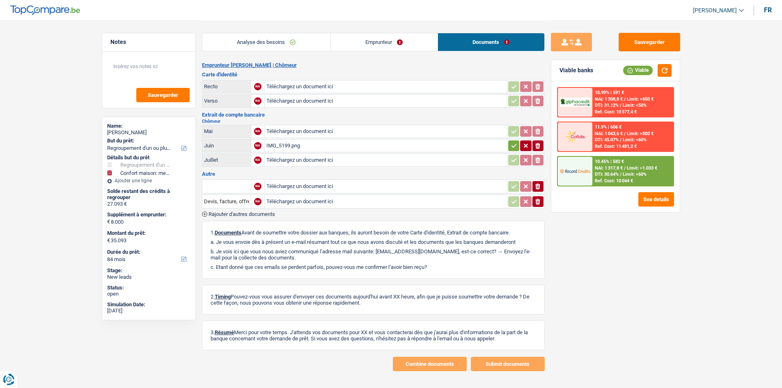
click at [538, 145] on icon "button" at bounding box center [538, 146] width 5 height 6
click at [665, 74] on button "button" at bounding box center [665, 70] width 14 height 13
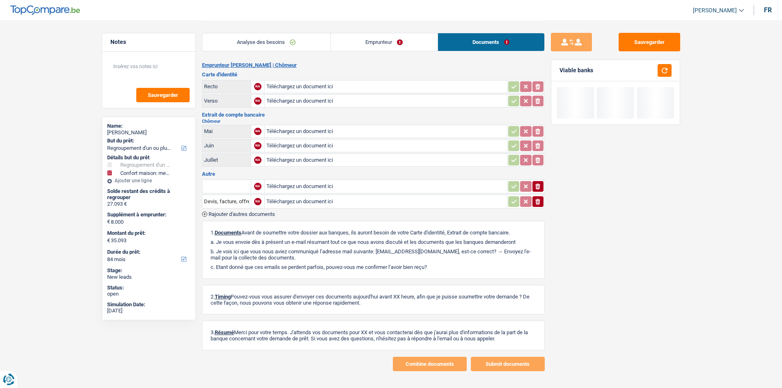
click at [258, 41] on link "Analyse des besoins" at bounding box center [266, 42] width 128 height 18
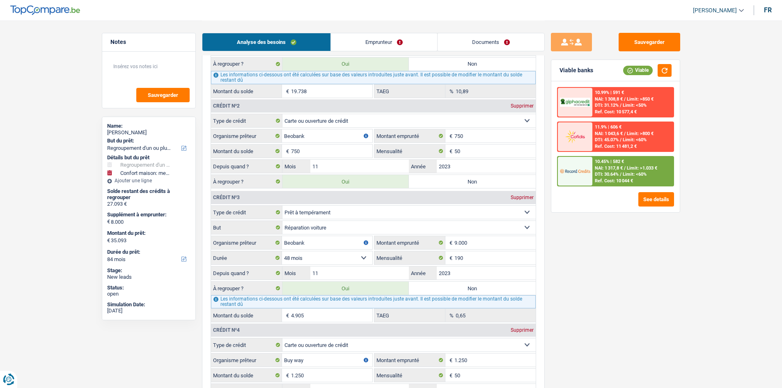
scroll to position [104, 0]
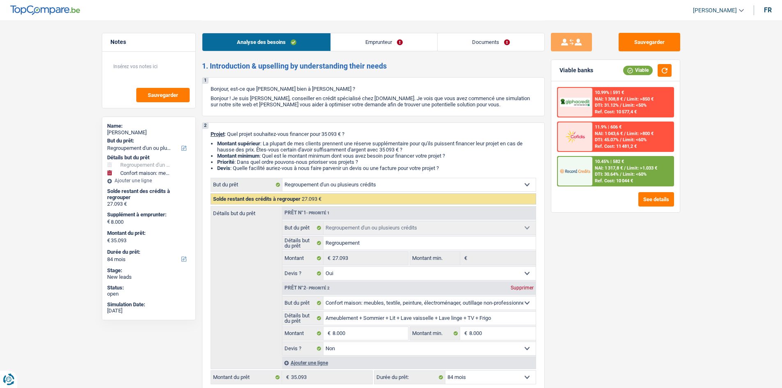
click at [375, 49] on link "Emprunteur" at bounding box center [384, 42] width 106 height 18
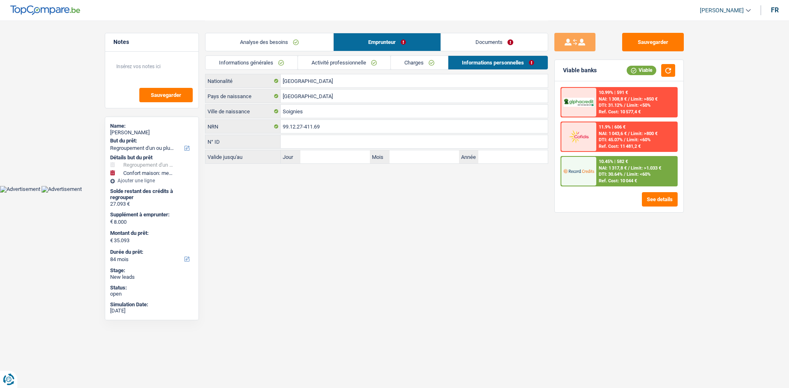
click at [291, 63] on link "Informations générales" at bounding box center [251, 63] width 92 height 14
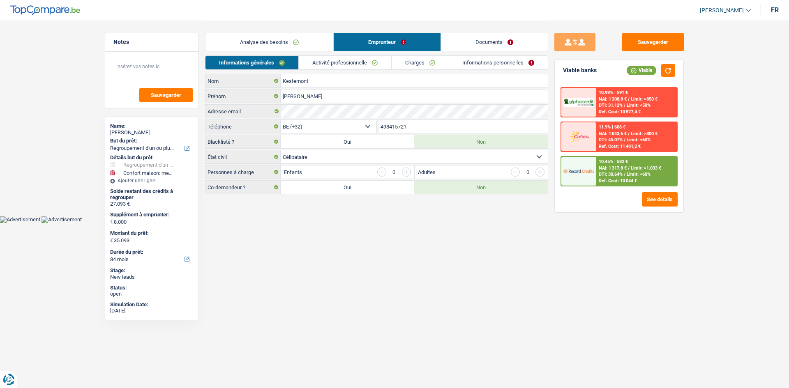
click at [375, 223] on html "Vous avez le contrôle de vos données Nous utilisons des cookies, tout comme nos…" at bounding box center [394, 111] width 789 height 223
click at [147, 68] on textarea at bounding box center [152, 70] width 82 height 25
click at [421, 223] on html "Vous avez le contrôle de vos données Nous utilisons des cookies, tout comme nos…" at bounding box center [394, 111] width 789 height 223
click at [617, 292] on div "Sauvegarder Viable banks Viable 10.99% | 591 € NAI: 1 308,8 € / Limit: >850 € D…" at bounding box center [619, 204] width 142 height 342
click at [537, 223] on html "Vous avez le contrôle de vos données Nous utilisons des cookies, tout comme nos…" at bounding box center [394, 111] width 789 height 223
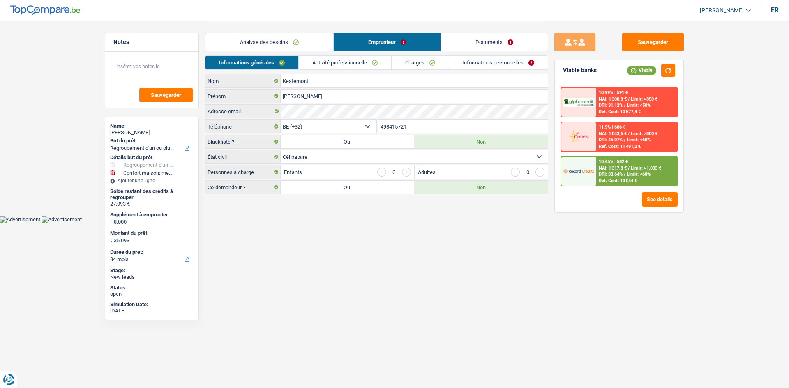
click at [388, 223] on html "Vous avez le contrôle de vos données Nous utilisons des cookies, tout comme nos…" at bounding box center [394, 111] width 789 height 223
click at [169, 78] on textarea at bounding box center [152, 70] width 82 height 25
click at [508, 65] on link "Informations personnelles" at bounding box center [498, 63] width 99 height 14
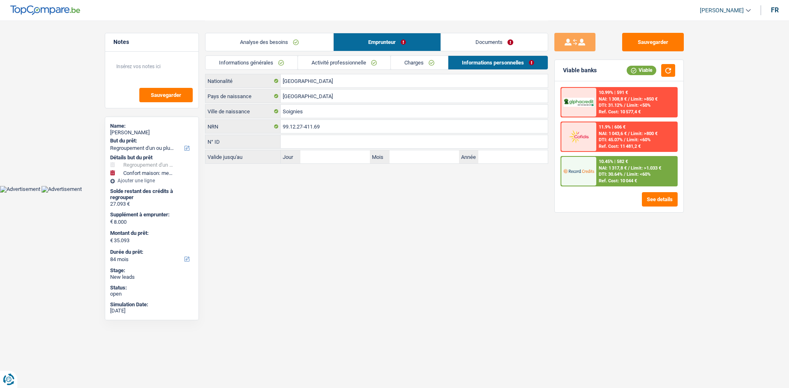
click at [679, 281] on div "Sauvegarder Viable banks Viable 10.99% | 591 € NAI: 1 308,8 € / Limit: >850 € D…" at bounding box center [619, 204] width 142 height 342
click at [657, 41] on button "Sauvegarder" at bounding box center [653, 42] width 62 height 18
click at [607, 263] on div "Sauvegarder Viable banks Viable 10.99% | 591 € NAI: 1 308,8 € / Limit: >850 € D…" at bounding box center [619, 204] width 142 height 342
click at [247, 47] on link "Analyse des besoins" at bounding box center [269, 42] width 128 height 18
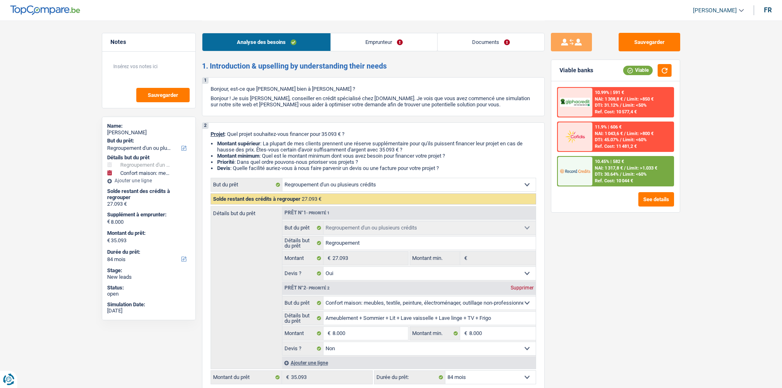
click at [400, 44] on link "Emprunteur" at bounding box center [384, 42] width 106 height 18
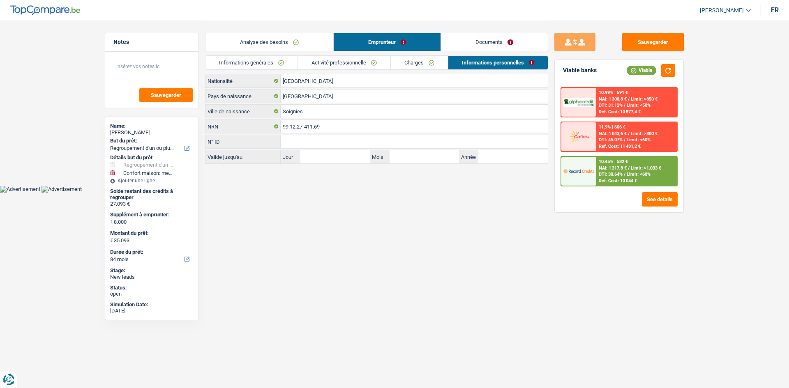
click at [494, 42] on link "Documents" at bounding box center [494, 42] width 107 height 18
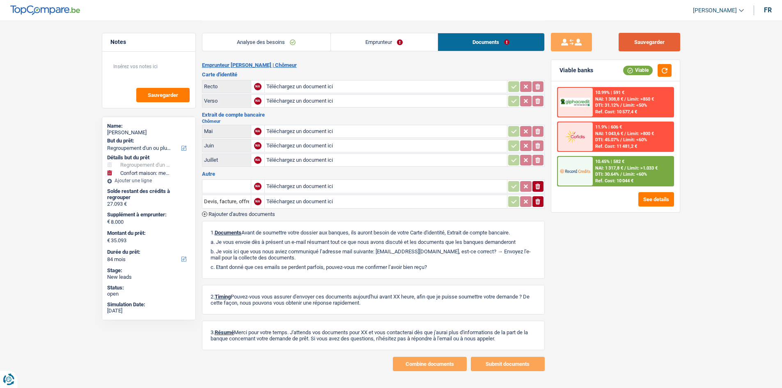
click at [665, 36] on button "Sauvegarder" at bounding box center [650, 42] width 62 height 18
click at [144, 60] on textarea at bounding box center [149, 70] width 82 height 25
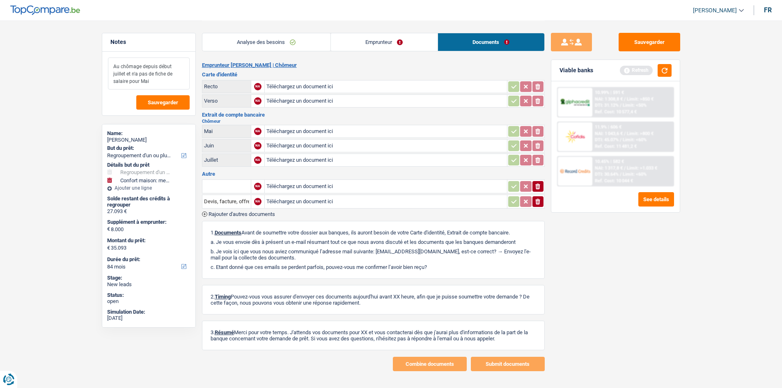
drag, startPoint x: 159, startPoint y: 85, endPoint x: 104, endPoint y: 49, distance: 66.5
click at [104, 49] on div "Notes Au chômage depuis début juillet et n'a pas de fiche de salaire pour Mai S…" at bounding box center [149, 74] width 94 height 83
type textarea "Au chômage depuis début juillet et n'a pas de fiche de salaire pour Mai"
click at [178, 104] on button "Sauvegarder" at bounding box center [162, 102] width 53 height 14
click at [661, 68] on button "button" at bounding box center [665, 70] width 14 height 13
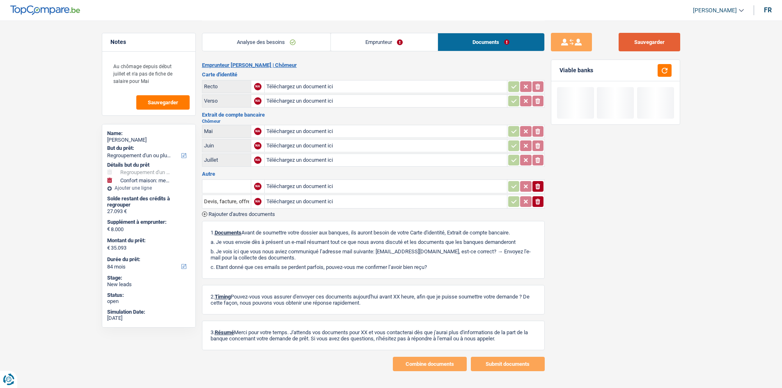
click at [669, 42] on button "Sauvegarder" at bounding box center [650, 42] width 62 height 18
